Goal: Task Accomplishment & Management: Complete application form

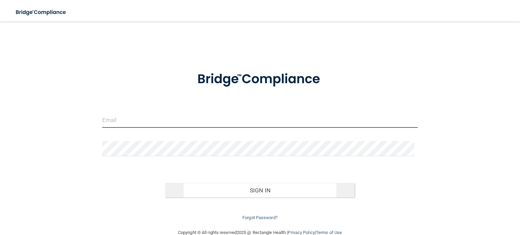
type input "[EMAIL_ADDRESS][DOMAIN_NAME]"
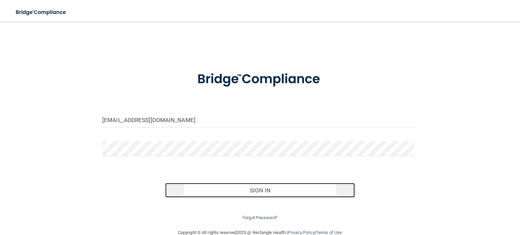
click at [260, 189] on button "Sign In" at bounding box center [259, 190] width 189 height 15
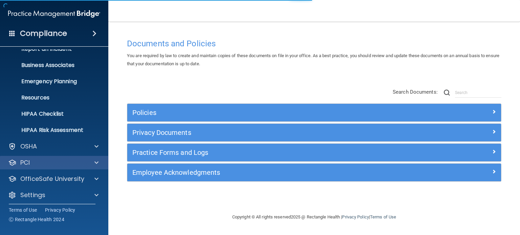
scroll to position [45, 0]
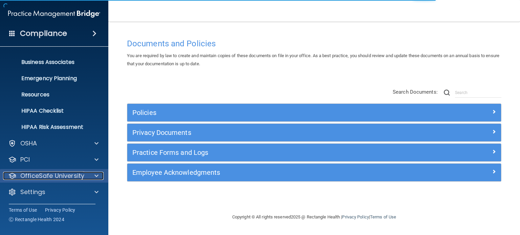
click at [43, 176] on p "OfficeSafe University" at bounding box center [52, 176] width 64 height 8
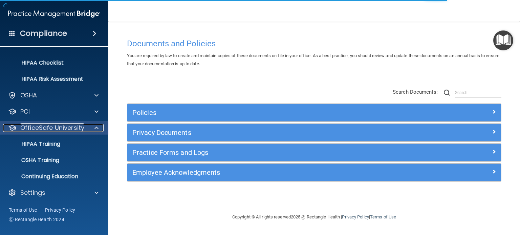
scroll to position [94, 0]
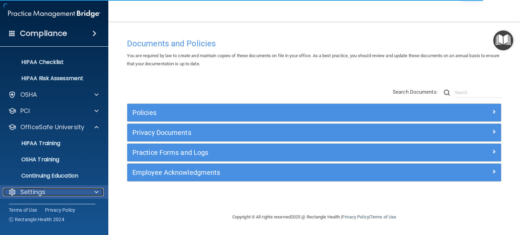
click at [32, 193] on p "Settings" at bounding box center [32, 192] width 25 height 8
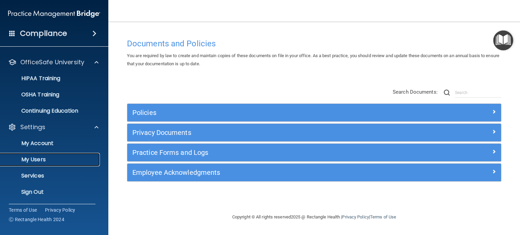
click at [41, 155] on link "My Users" at bounding box center [46, 160] width 107 height 14
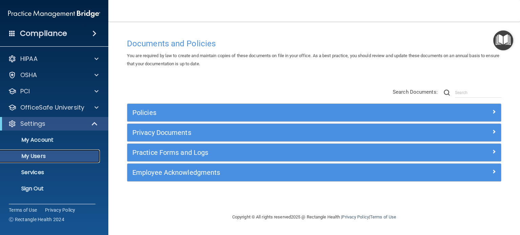
click at [41, 158] on p "My Users" at bounding box center [50, 156] width 92 height 7
select select "20"
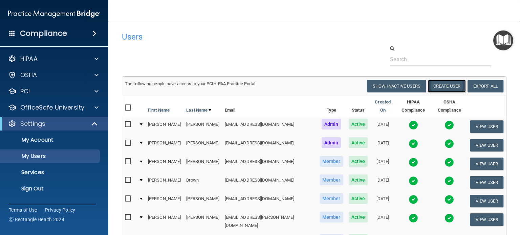
click at [447, 83] on button "Create User" at bounding box center [446, 86] width 38 height 13
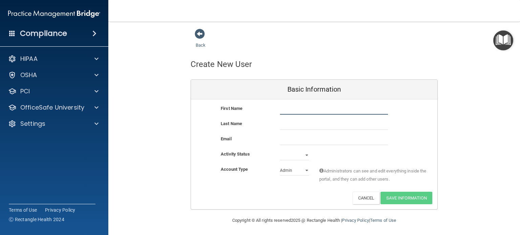
click at [296, 111] on input "text" at bounding box center [334, 110] width 108 height 10
type input "[PERSON_NAME]"
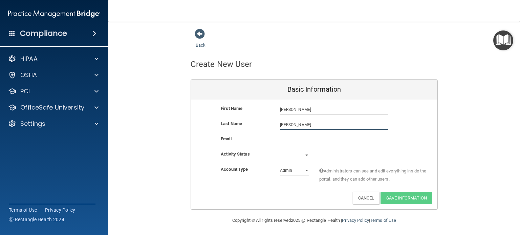
type input "[PERSON_NAME]"
